Goal: Task Accomplishment & Management: Use online tool/utility

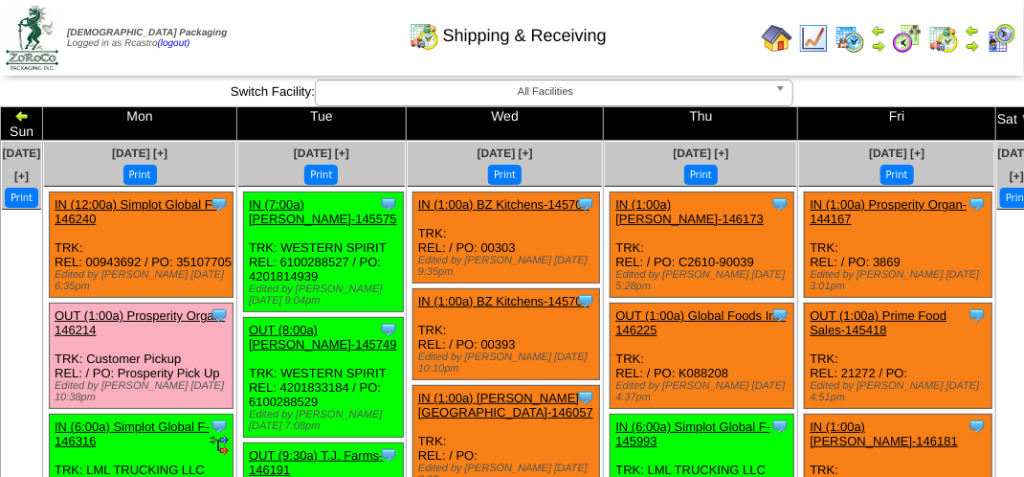
click at [324, 34] on div "Shipping & Receiving" at bounding box center [507, 29] width 585 height 53
click at [295, 33] on div "Shipping & Receiving" at bounding box center [507, 29] width 585 height 53
click at [299, 31] on div "Shipping & Receiving" at bounding box center [507, 29] width 585 height 53
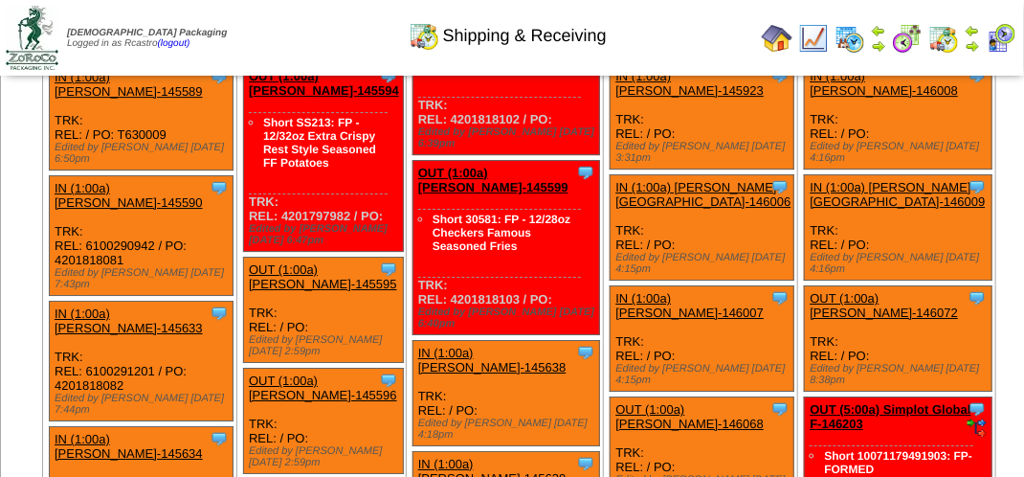
scroll to position [4594, 0]
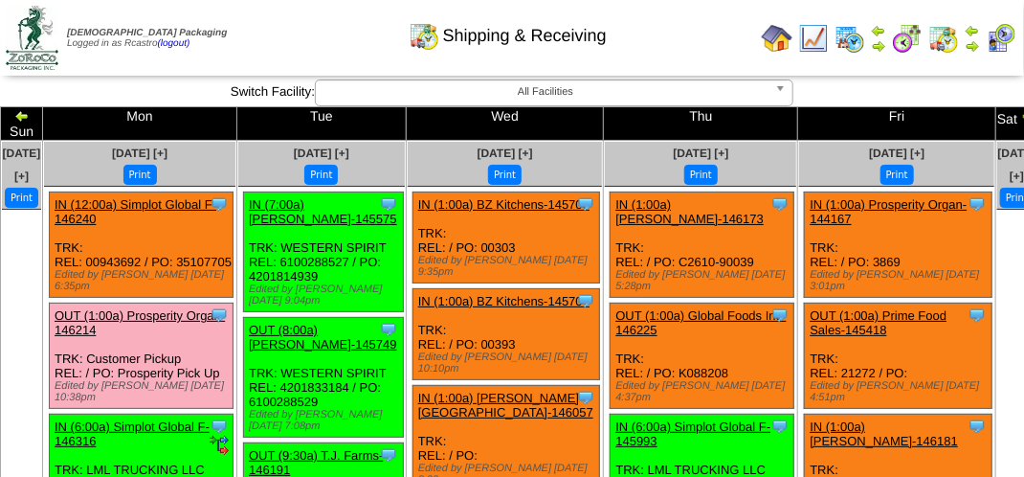
click at [277, 31] on div "Shipping & Receiving" at bounding box center [507, 29] width 585 height 53
click at [735, 47] on div "Shipping & Receiving" at bounding box center [507, 29] width 585 height 53
click at [293, 29] on div "Shipping & Receiving" at bounding box center [507, 29] width 585 height 53
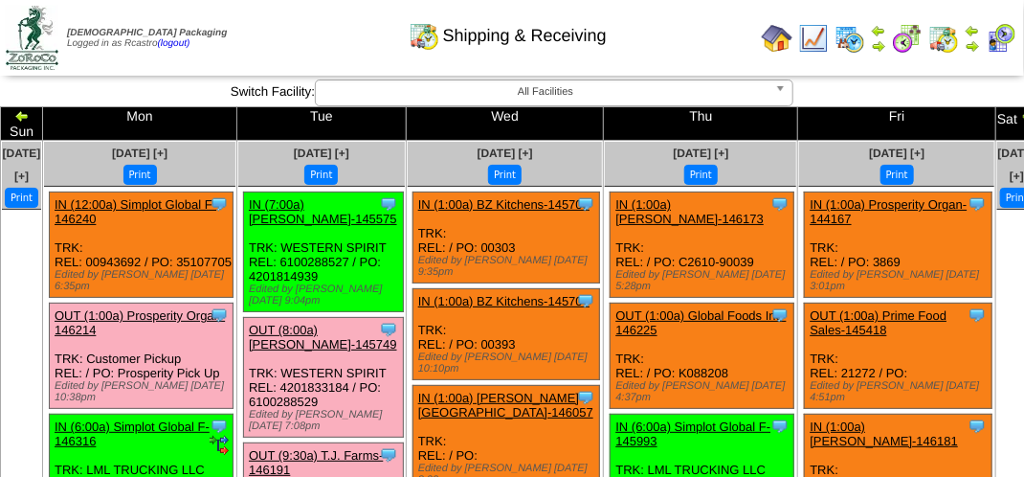
click at [307, 17] on div "Shipping & Receiving" at bounding box center [507, 29] width 585 height 53
click at [994, 33] on img at bounding box center [1001, 38] width 31 height 31
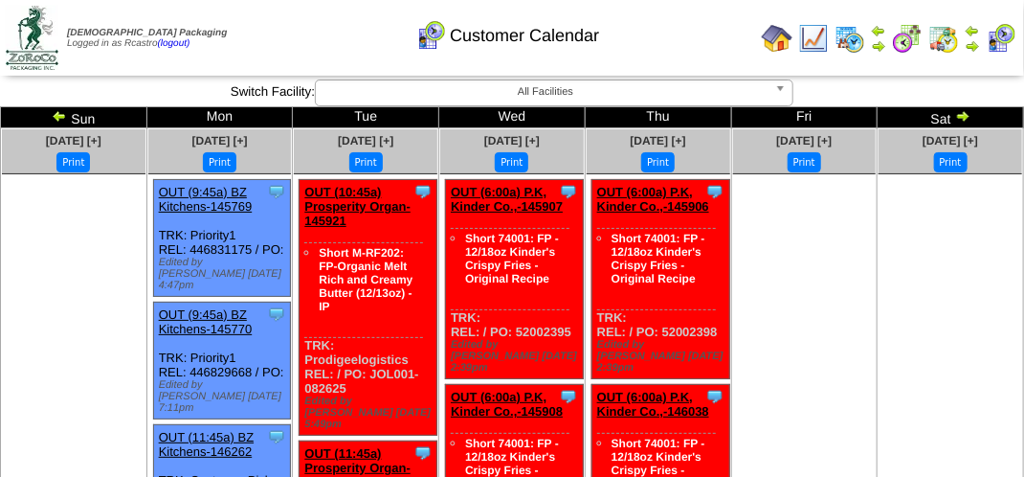
click at [57, 117] on img at bounding box center [59, 115] width 15 height 15
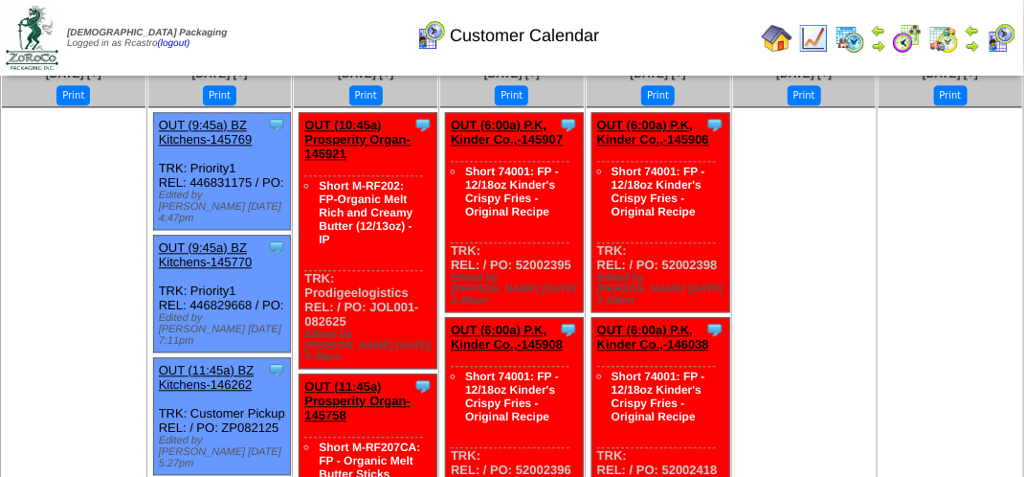
scroll to position [1723, 0]
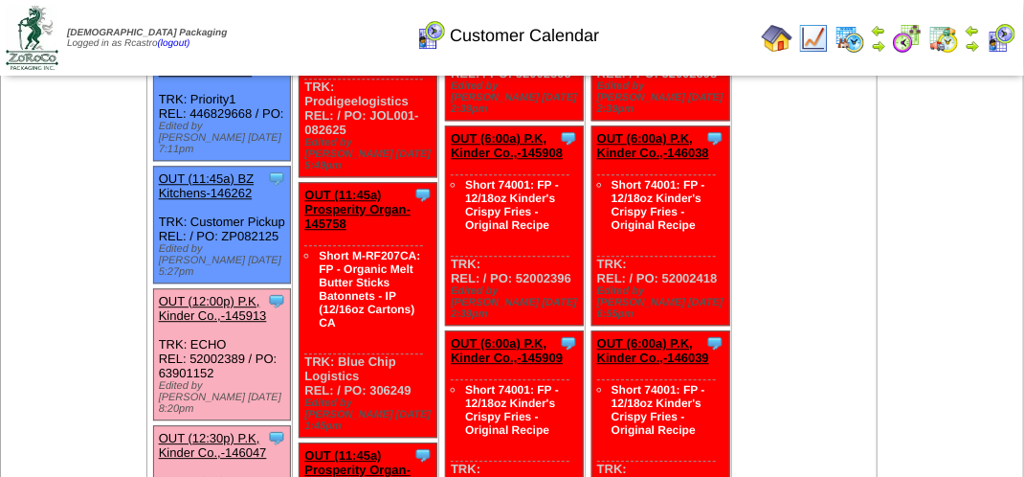
click at [215, 431] on link "OUT (12:30p) P.K, Kinder Co.,-146047" at bounding box center [213, 445] width 108 height 29
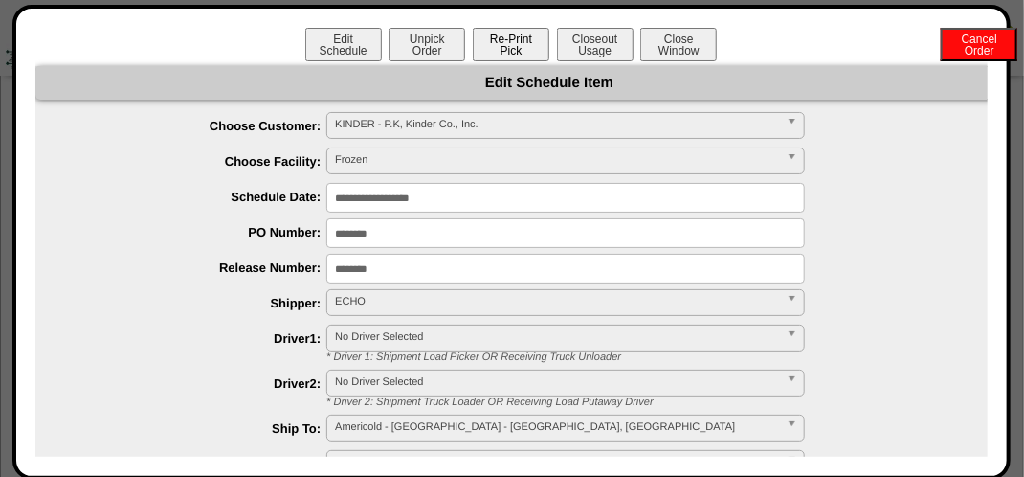
click at [514, 44] on button "Re-Print Pick" at bounding box center [511, 44] width 77 height 33
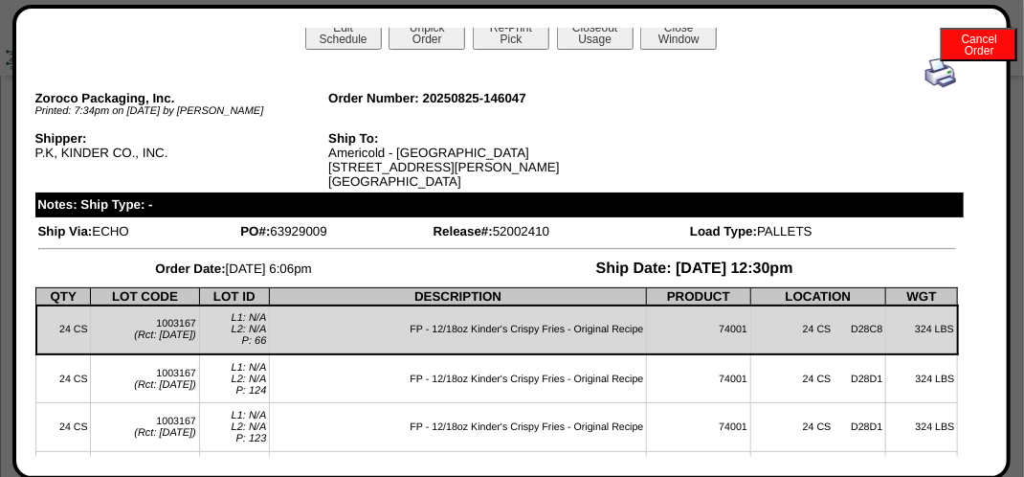
scroll to position [0, 0]
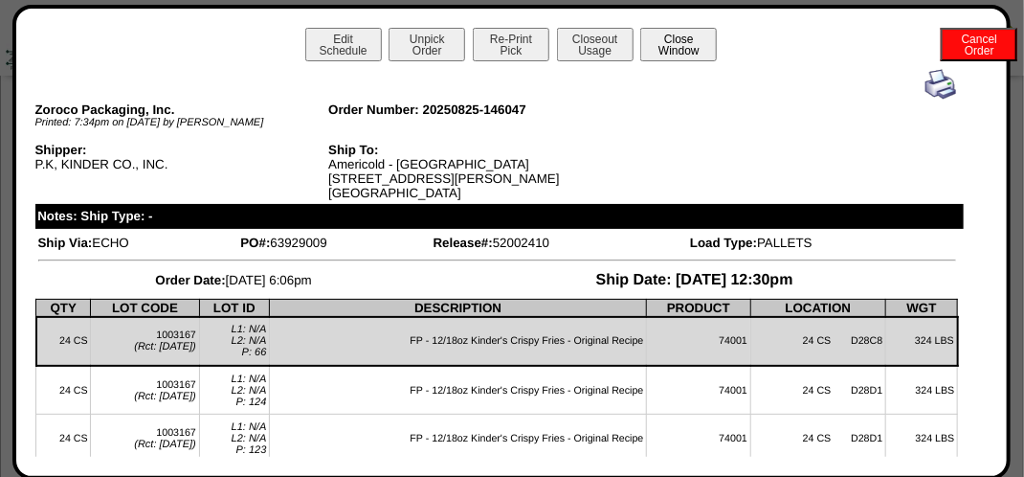
click at [675, 41] on button "Close Window" at bounding box center [678, 44] width 77 height 33
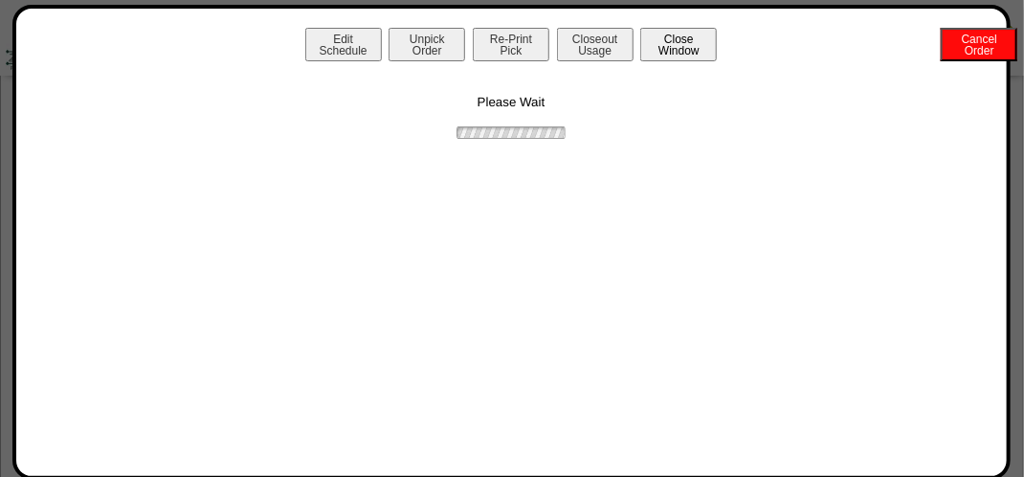
click at [691, 53] on button "Close Window" at bounding box center [678, 44] width 77 height 33
click at [684, 44] on button "Close Window" at bounding box center [678, 44] width 77 height 33
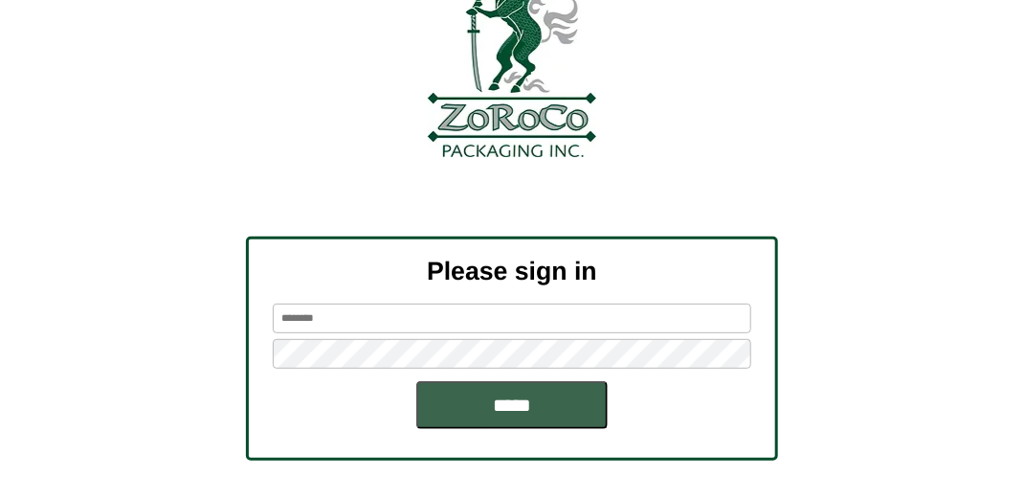
scroll to position [216, 0]
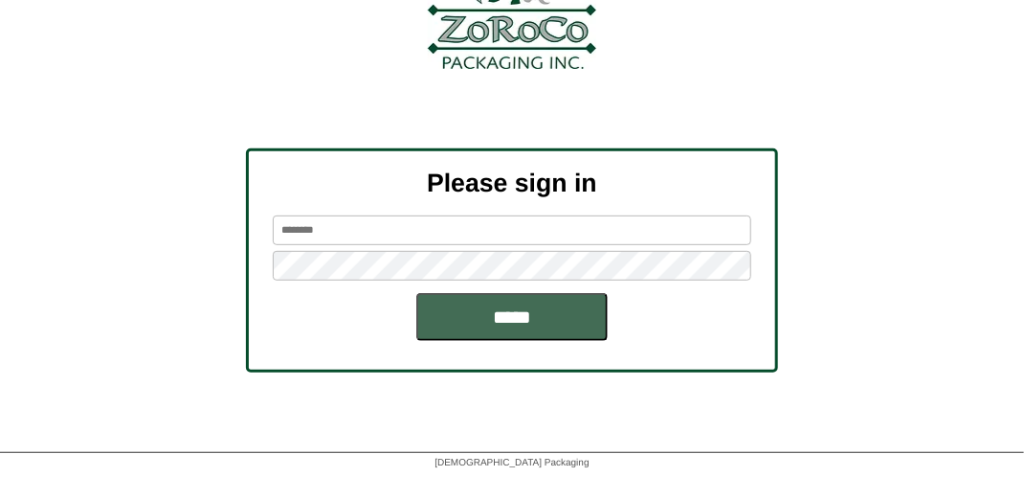
type input "*******"
click at [543, 316] on input "*****" at bounding box center [511, 317] width 191 height 48
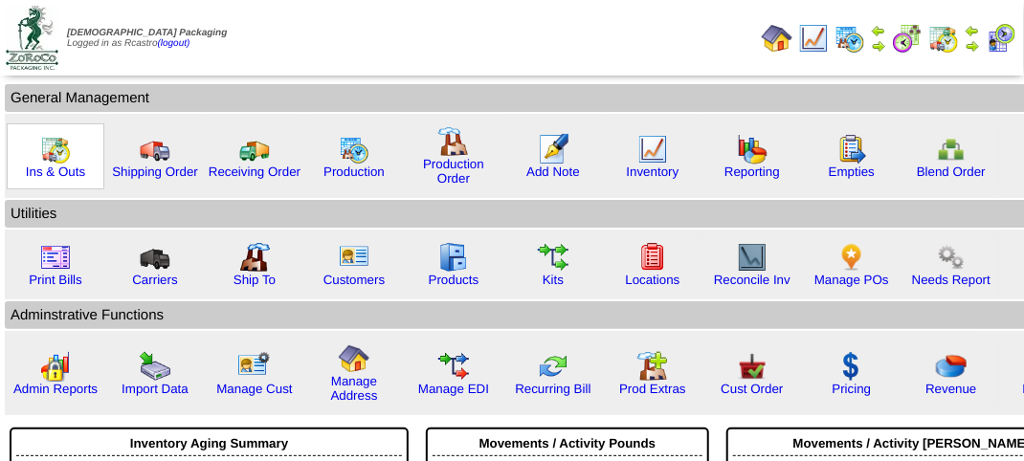
click at [49, 159] on img at bounding box center [55, 149] width 31 height 31
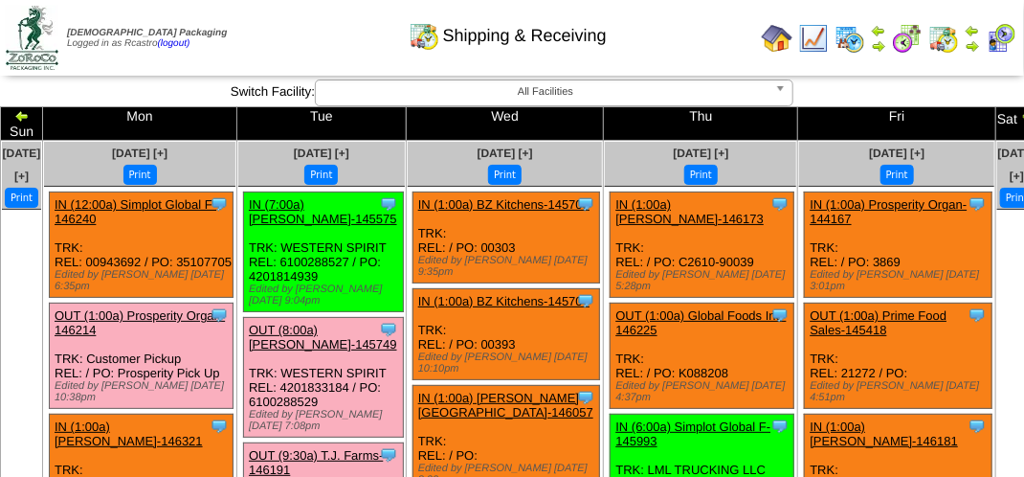
drag, startPoint x: 324, startPoint y: 49, endPoint x: 281, endPoint y: 26, distance: 48.8
click at [324, 49] on div "Shipping & Receiving" at bounding box center [507, 29] width 585 height 53
click at [248, 50] on div "Shipping & Receiving" at bounding box center [507, 29] width 585 height 53
click at [334, 56] on td "Print All" at bounding box center [514, 38] width 480 height 72
click at [335, 42] on div "Shipping & Receiving" at bounding box center [507, 29] width 585 height 53
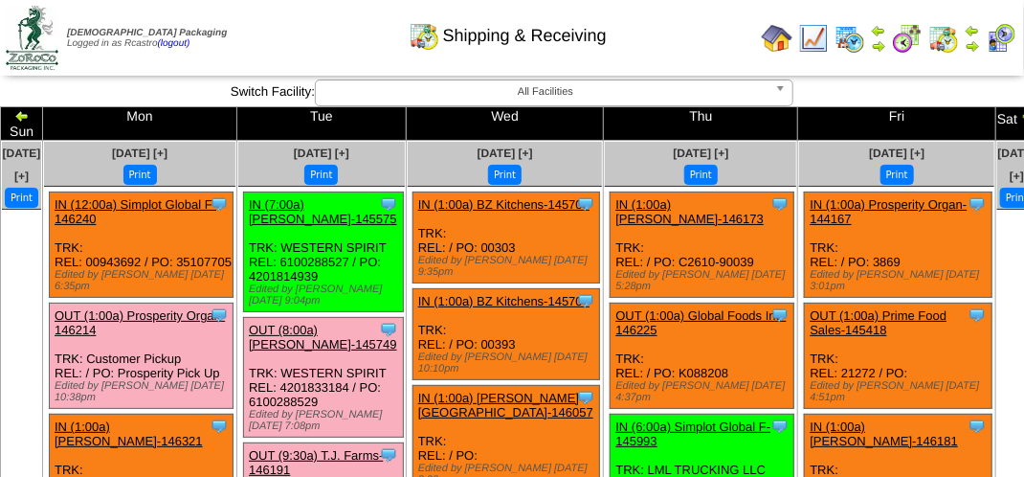
click at [335, 42] on div "Shipping & Receiving" at bounding box center [507, 29] width 585 height 53
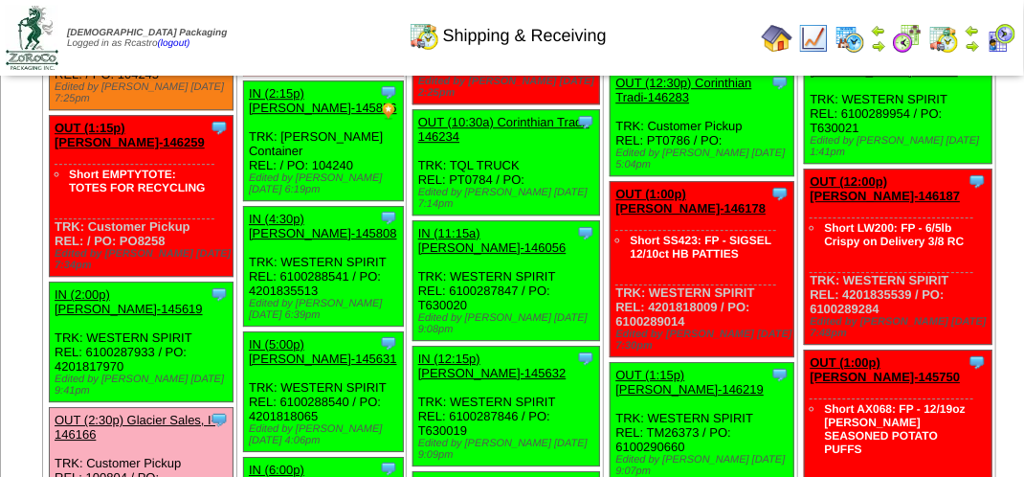
scroll to position [2010, 0]
